Goal: Task Accomplishment & Management: Manage account settings

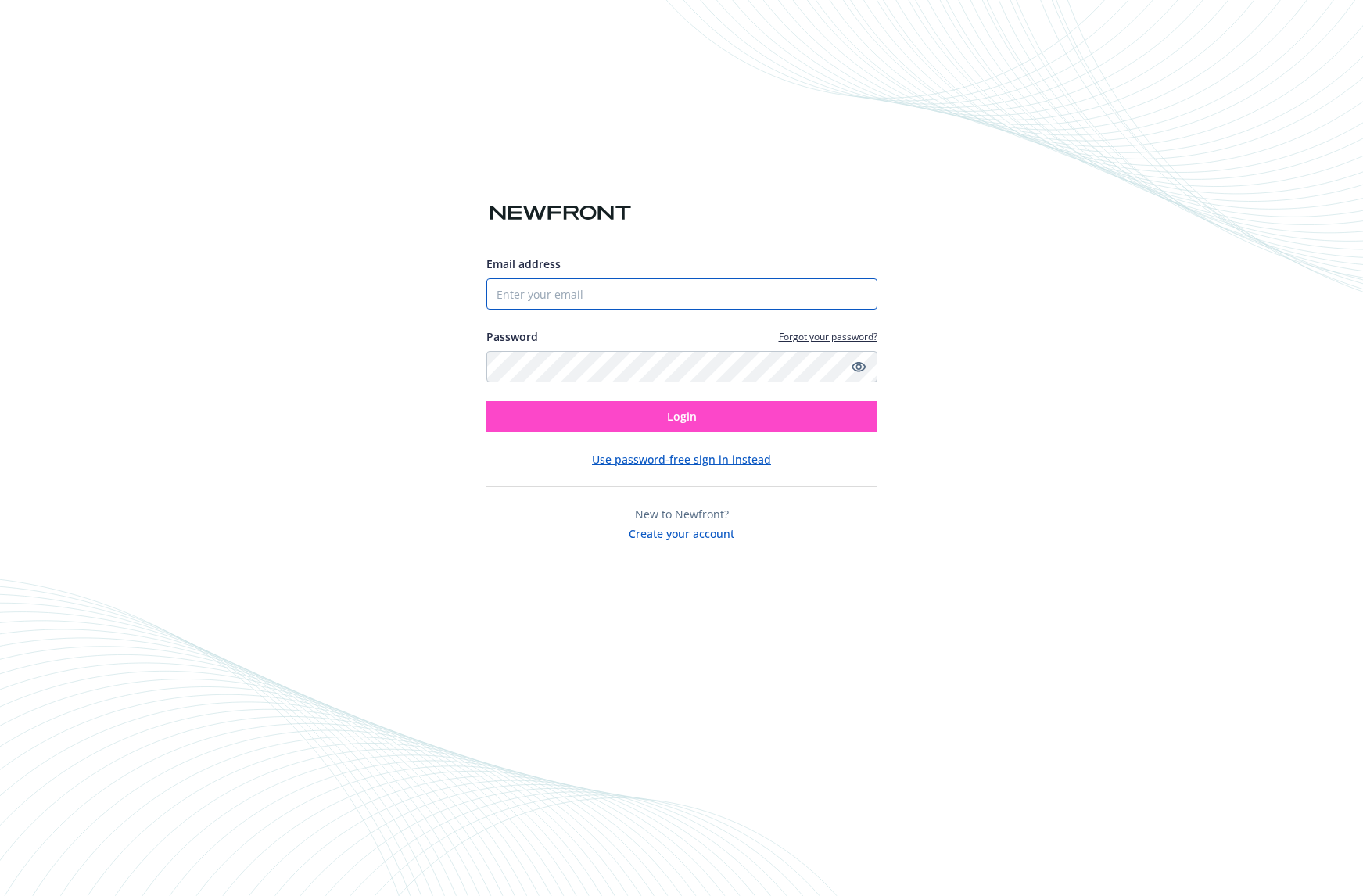
type input "[PERSON_NAME][EMAIL_ADDRESS][DOMAIN_NAME]"
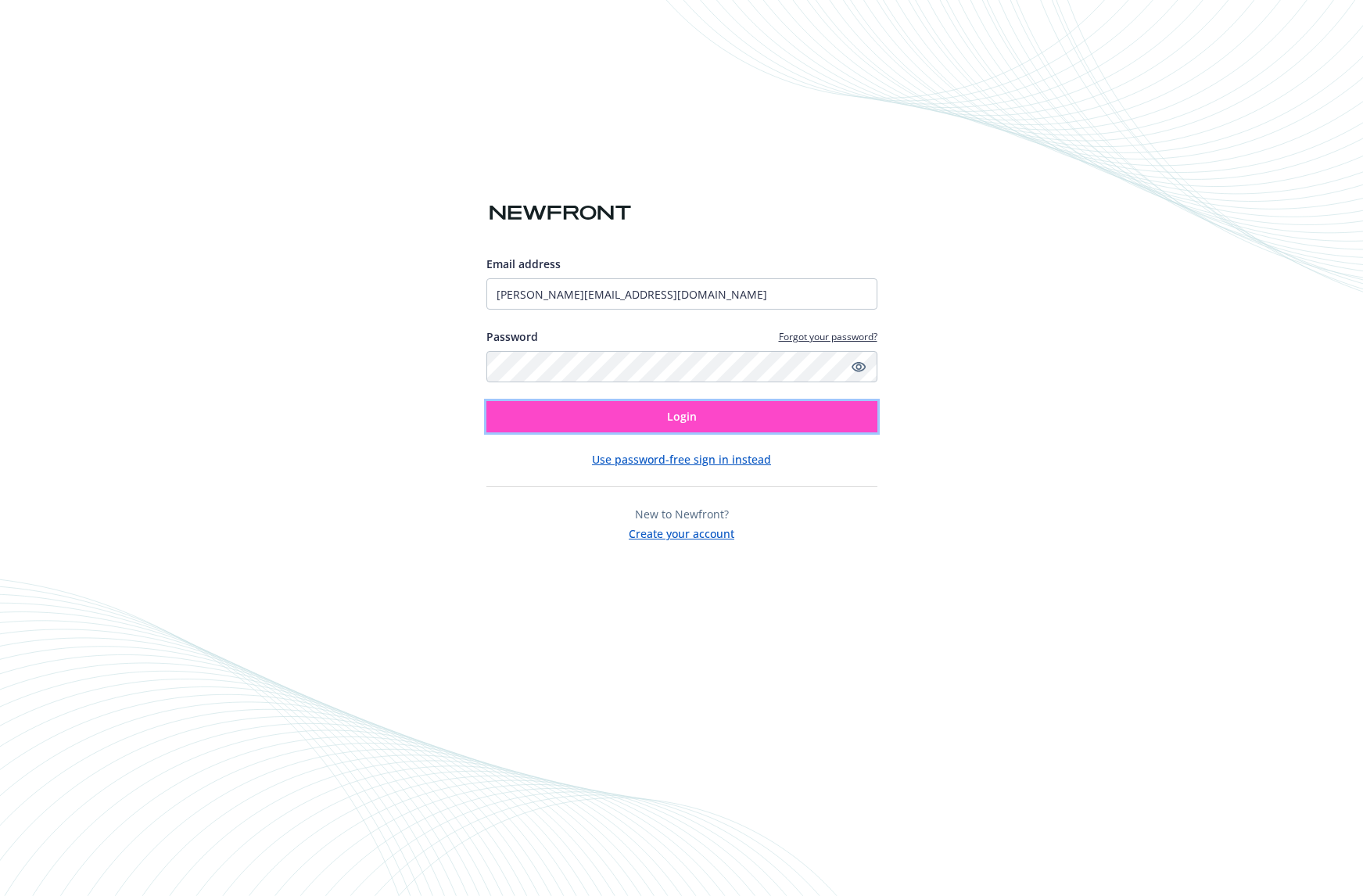
click at [646, 415] on button "Login" at bounding box center [682, 417] width 391 height 32
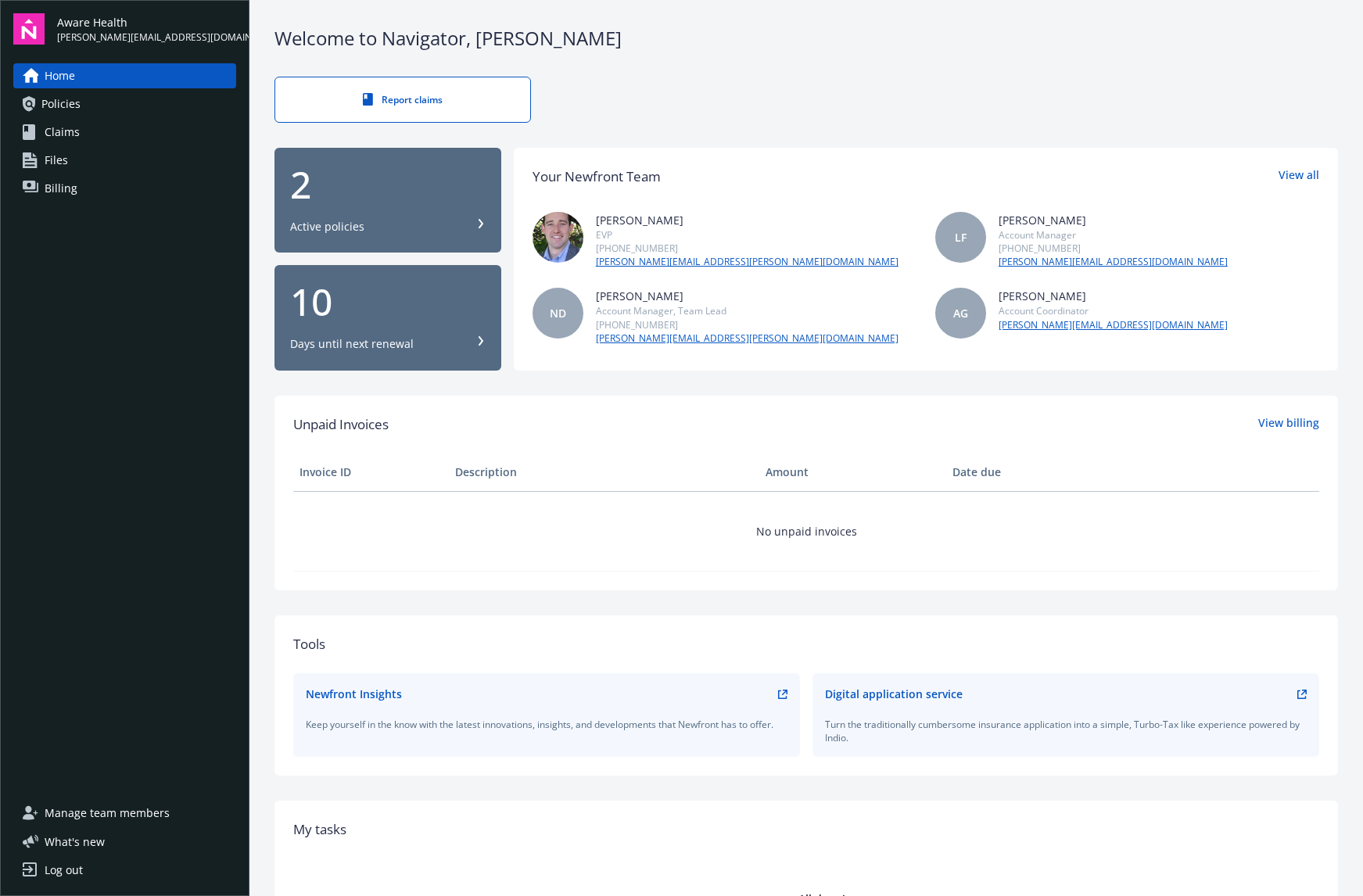
click at [752, 117] on div "Report claims" at bounding box center [805, 99] width 1063 height 46
click at [318, 204] on div "2 Active policies" at bounding box center [388, 201] width 196 height 69
